Goal: Information Seeking & Learning: Learn about a topic

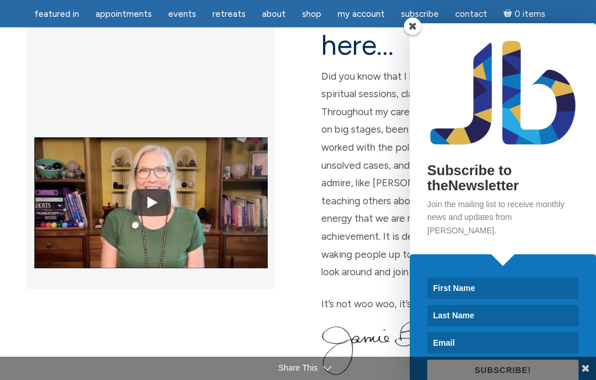
scroll to position [362, 0]
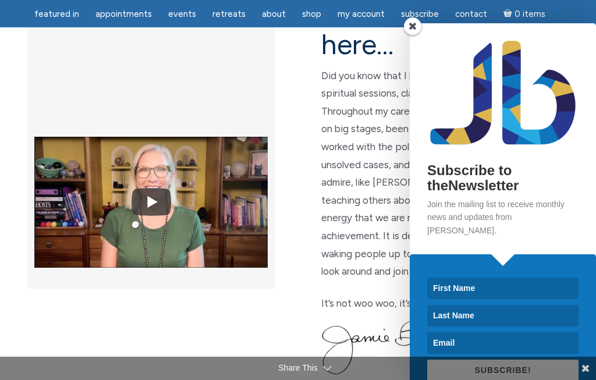
click at [410, 35] on span at bounding box center [412, 25] width 17 height 17
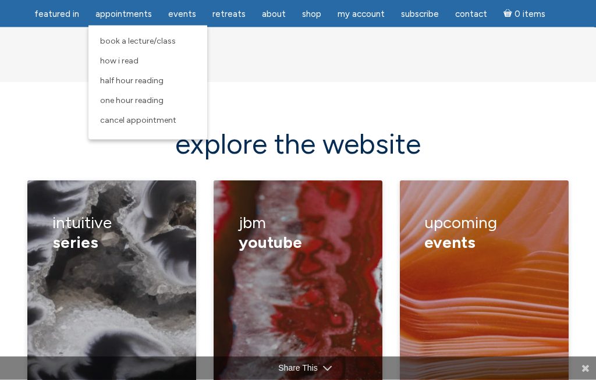
scroll to position [1558, 0]
click at [118, 58] on span "How I Read" at bounding box center [119, 61] width 38 height 10
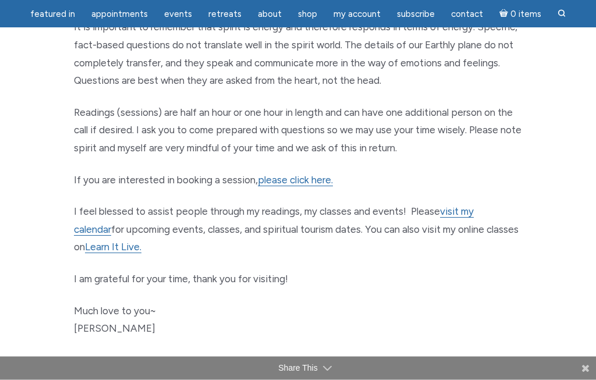
scroll to position [654, 0]
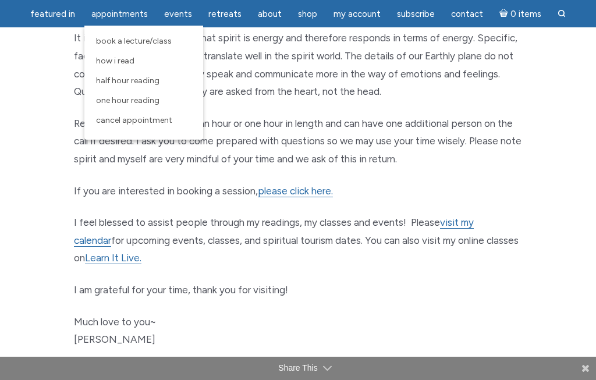
click at [126, 101] on span "One Hour Reading" at bounding box center [127, 100] width 63 height 10
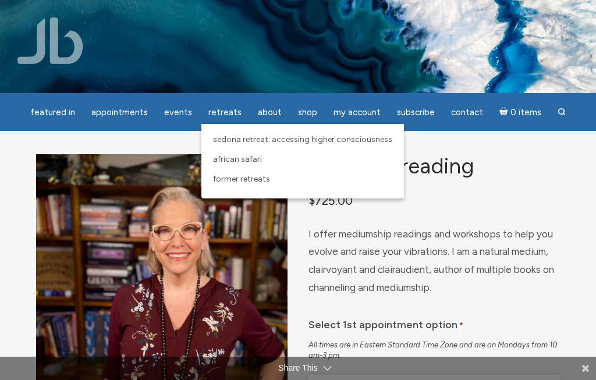
click at [229, 113] on span "Retreats" at bounding box center [224, 112] width 33 height 10
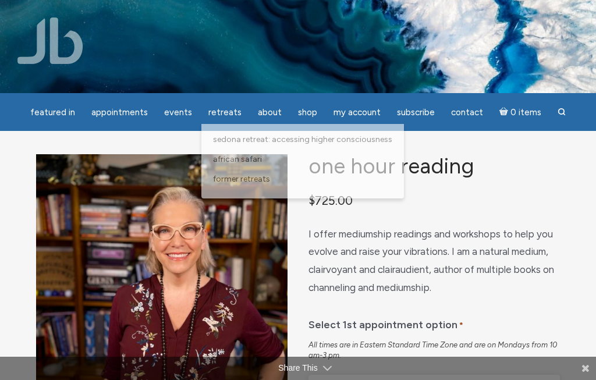
click at [226, 116] on span "Retreats" at bounding box center [224, 112] width 33 height 10
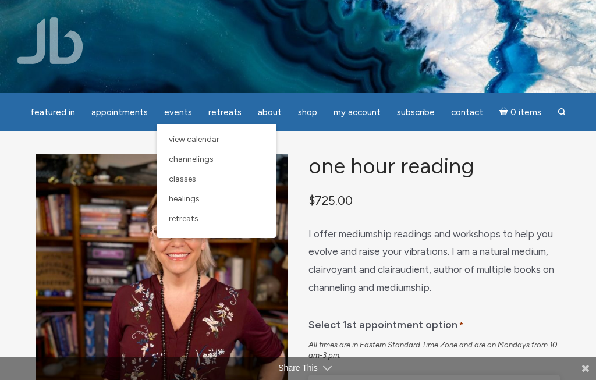
click at [188, 183] on span "Classes" at bounding box center [182, 179] width 27 height 10
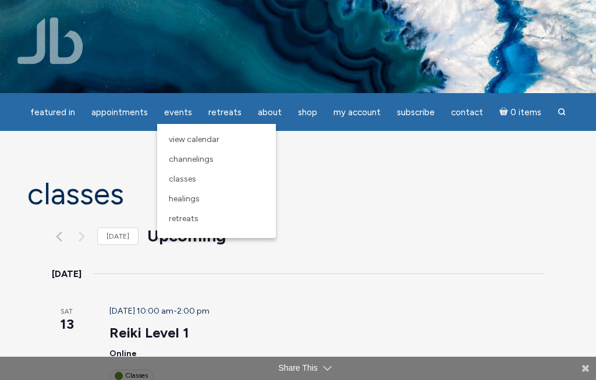
click at [186, 219] on span "Retreats" at bounding box center [184, 218] width 30 height 10
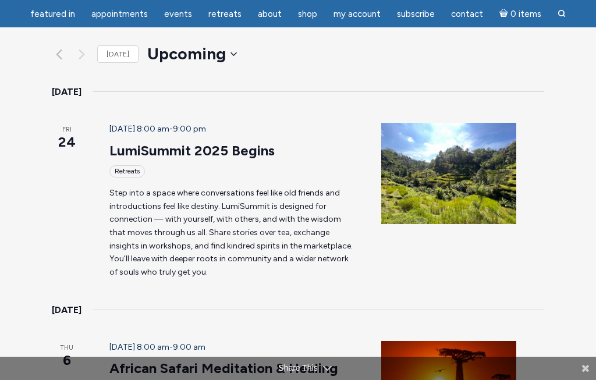
scroll to position [133, 0]
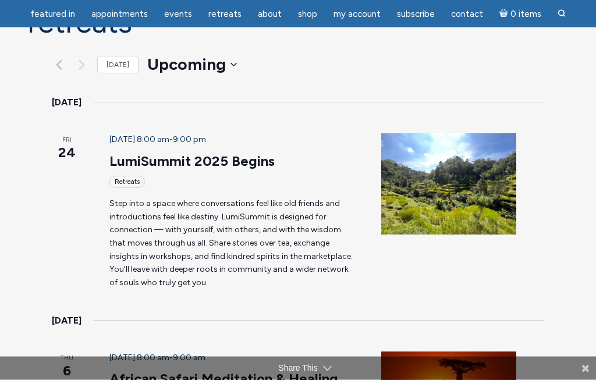
click at [179, 153] on link "LumiSummit 2025 Begins" at bounding box center [191, 161] width 165 height 17
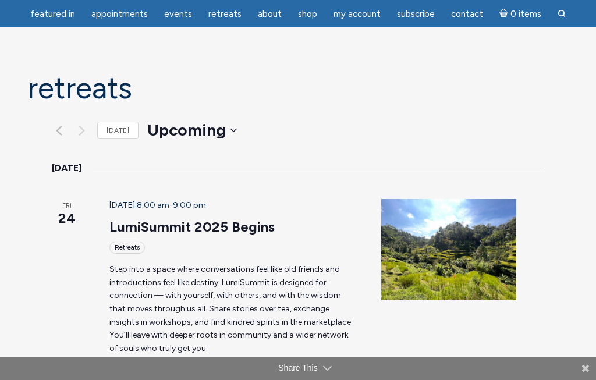
scroll to position [69, 0]
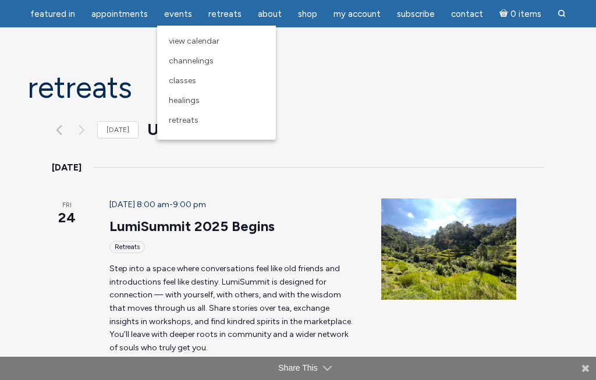
click at [183, 97] on span "Healings" at bounding box center [184, 100] width 31 height 10
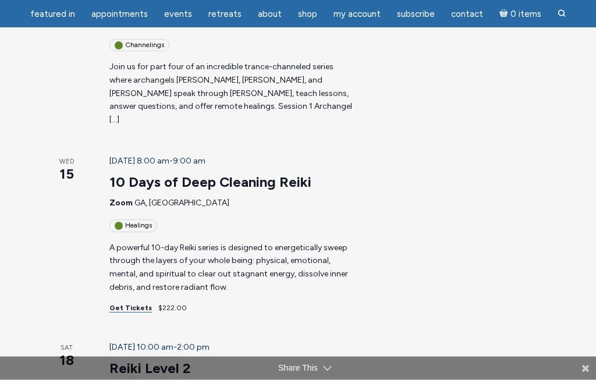
scroll to position [874, 0]
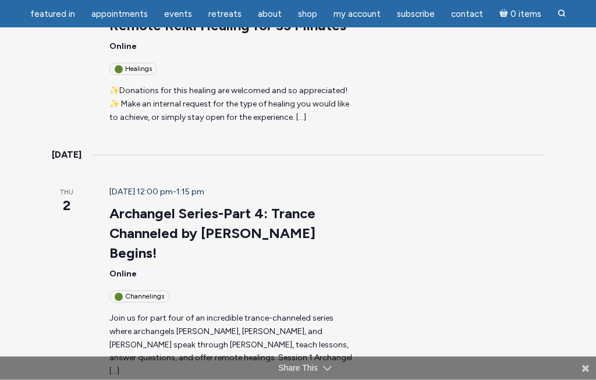
scroll to position [620, 0]
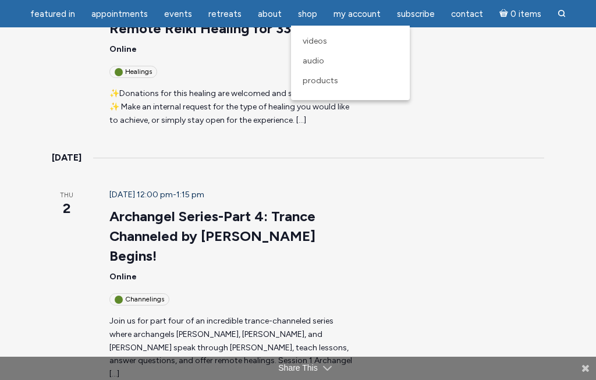
click at [318, 45] on span "Videos" at bounding box center [314, 41] width 24 height 10
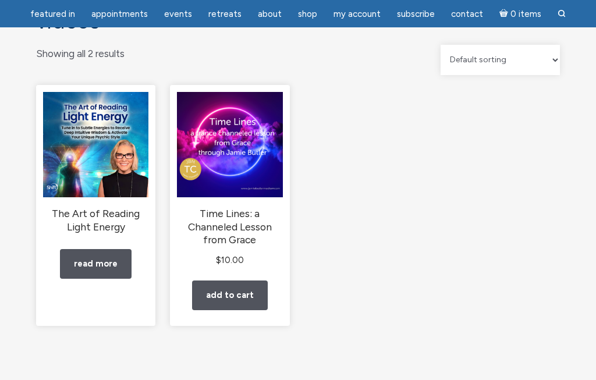
scroll to position [96, 0]
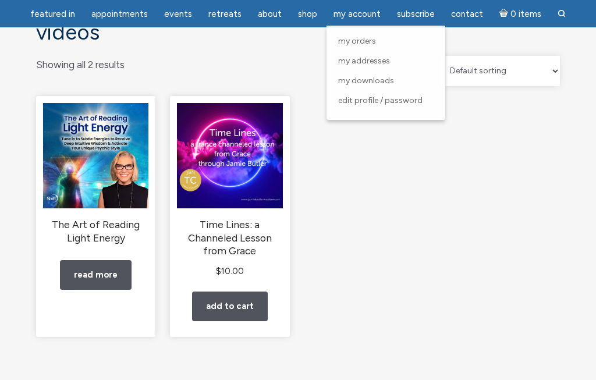
click at [420, 18] on span "Subscribe" at bounding box center [416, 14] width 38 height 10
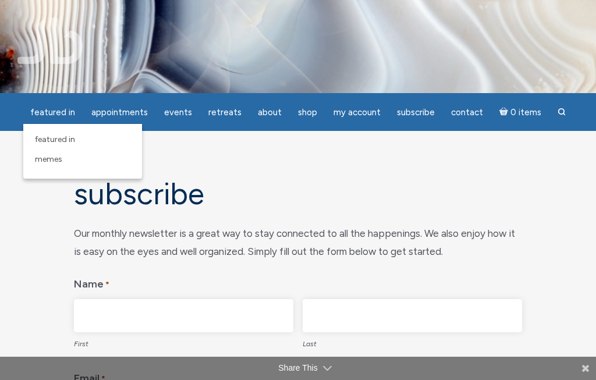
click at [55, 113] on span "featured in" at bounding box center [52, 112] width 45 height 10
click at [70, 137] on span "featured in" at bounding box center [55, 139] width 40 height 10
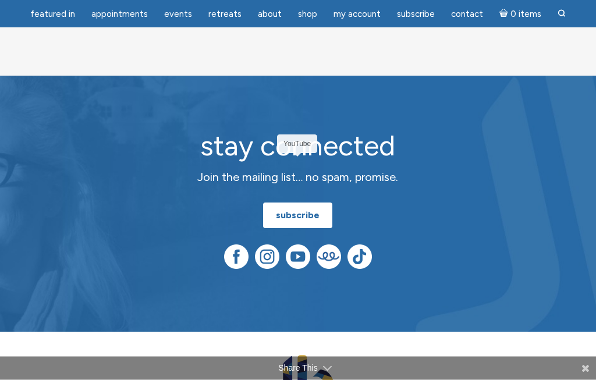
scroll to position [2609, 0]
click at [303, 244] on img at bounding box center [298, 256] width 24 height 24
